Goal: Information Seeking & Learning: Learn about a topic

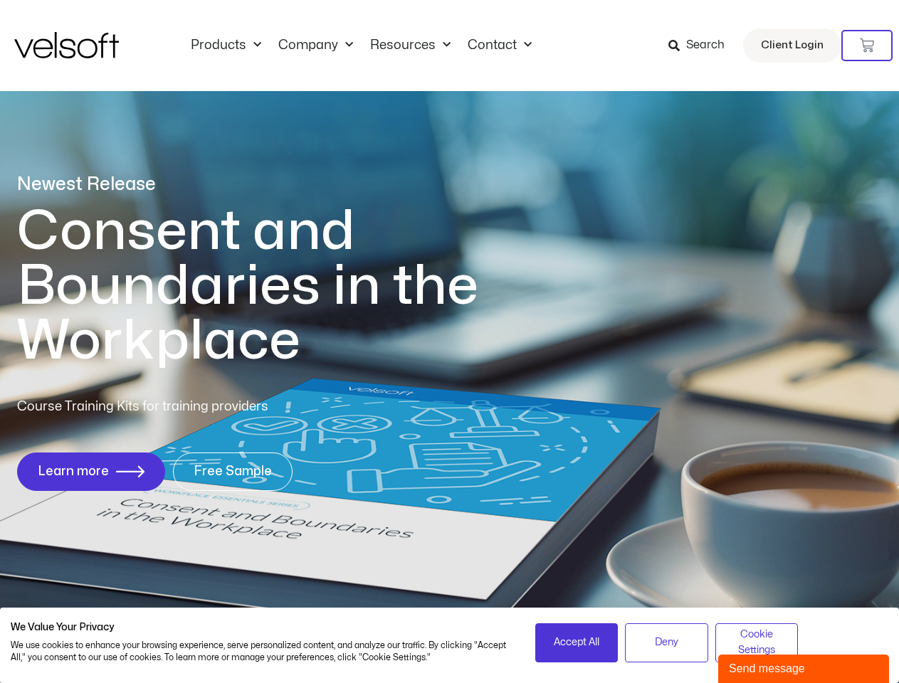
click at [449, 342] on h1 "Consent and Boundaries in the Workplace" at bounding box center [276, 286] width 519 height 164
click at [867, 46] on icon at bounding box center [866, 45] width 14 height 14
click at [576, 642] on span "Accept All" at bounding box center [577, 643] width 46 height 16
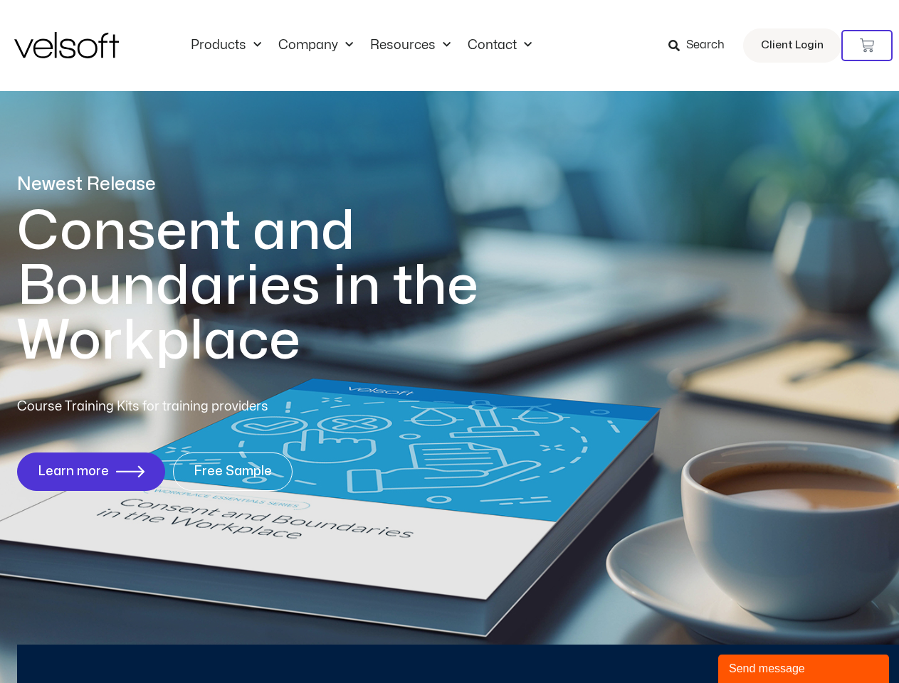
click at [450, 342] on div "No products in the cart." at bounding box center [450, 342] width 0 height 0
click at [803, 669] on div "Send message" at bounding box center [803, 668] width 149 height 17
